Goal: Task Accomplishment & Management: Manage account settings

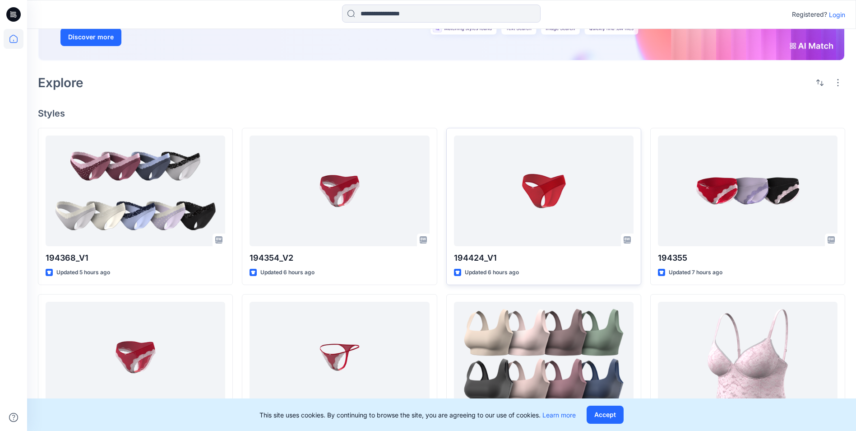
scroll to position [135, 0]
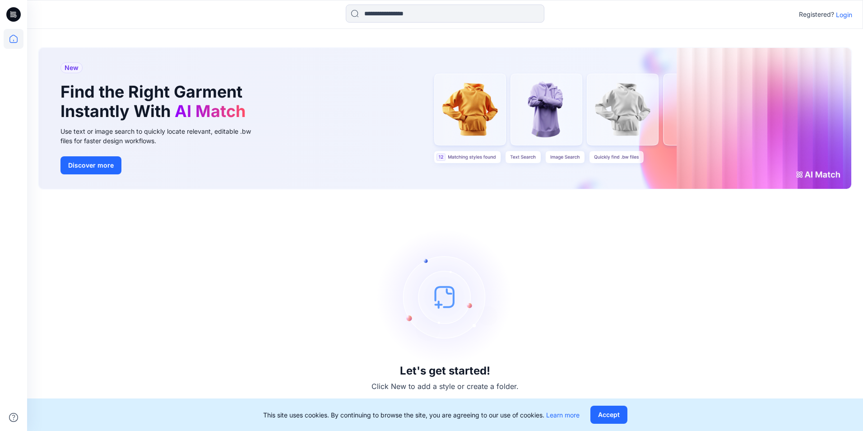
click at [844, 14] on p "Login" at bounding box center [844, 14] width 16 height 9
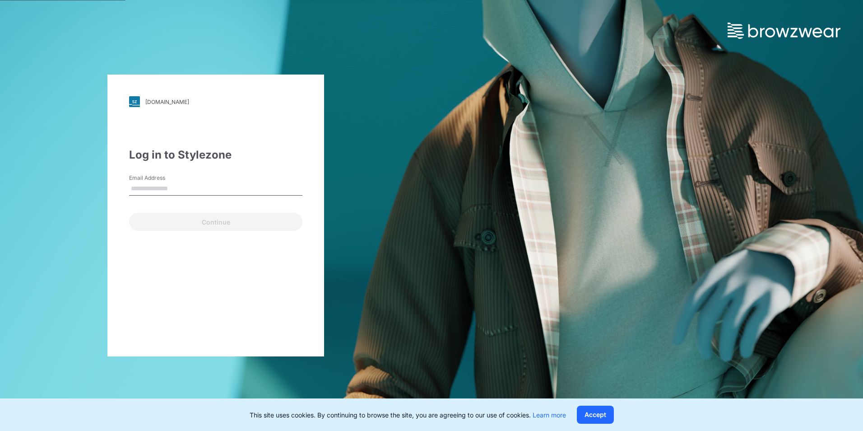
click at [171, 186] on input "Email Address" at bounding box center [215, 189] width 173 height 14
click at [365, 113] on div "[DOMAIN_NAME] Loading... Log in to Stylezone Email Address Continue" at bounding box center [216, 215] width 432 height 431
click at [224, 185] on input "Email Address" at bounding box center [215, 189] width 173 height 14
click at [221, 307] on div "[DOMAIN_NAME] Loading... Log in to Stylezone Email Address Email is required Co…" at bounding box center [215, 215] width 217 height 282
click at [184, 186] on input "Email Address" at bounding box center [215, 189] width 173 height 14
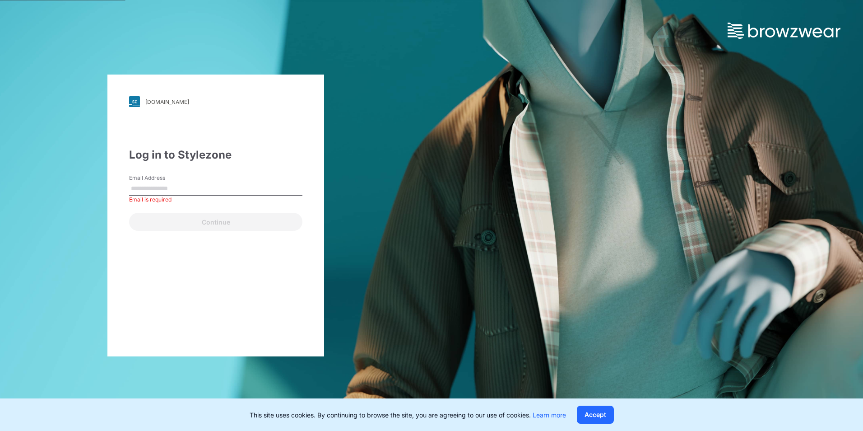
click at [184, 186] on input "Email Address" at bounding box center [215, 189] width 173 height 14
click at [479, 154] on div "[DOMAIN_NAME] Loading... Log in to Stylezone Email Address Email is required Co…" at bounding box center [431, 215] width 863 height 431
click at [158, 187] on input "Email Address" at bounding box center [215, 189] width 173 height 14
type input "*"
drag, startPoint x: 482, startPoint y: 211, endPoint x: 493, endPoint y: 202, distance: 14.5
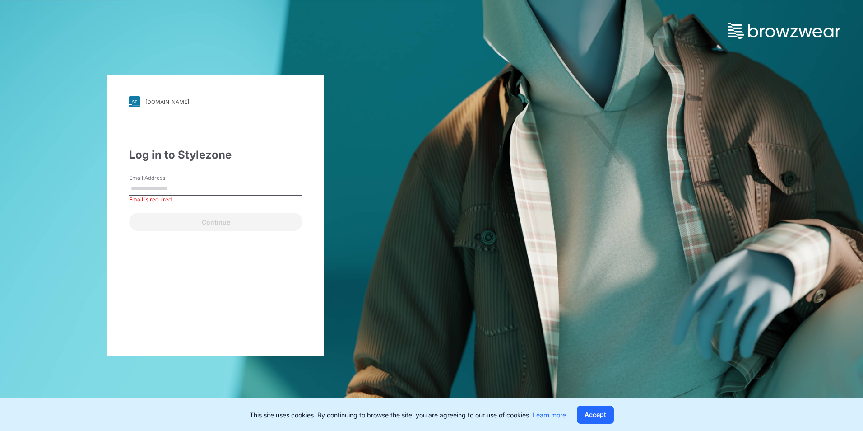
click at [483, 209] on div "[DOMAIN_NAME] Loading... Log in to Stylezone Email Address Email is required Co…" at bounding box center [431, 215] width 863 height 431
